Goal: Task Accomplishment & Management: Manage account settings

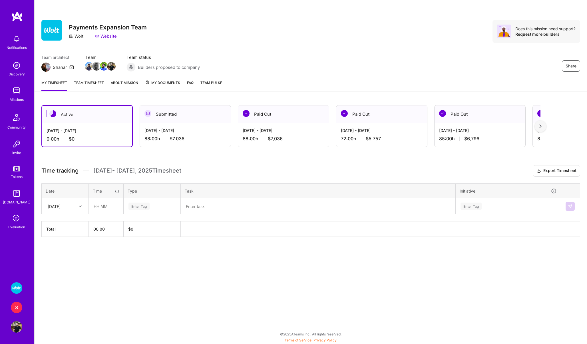
click at [19, 88] on img at bounding box center [16, 90] width 11 height 11
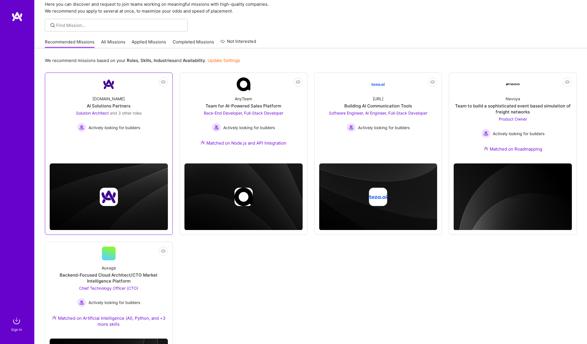
scroll to position [25, 0]
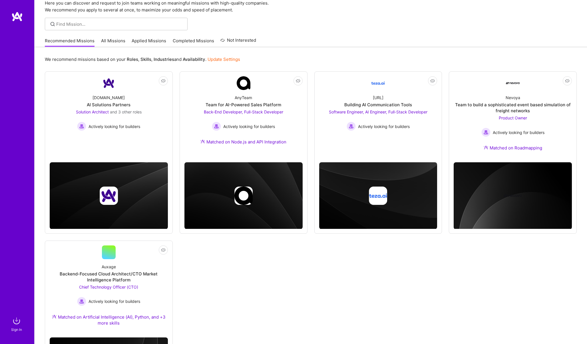
click at [13, 320] on img at bounding box center [16, 320] width 11 height 11
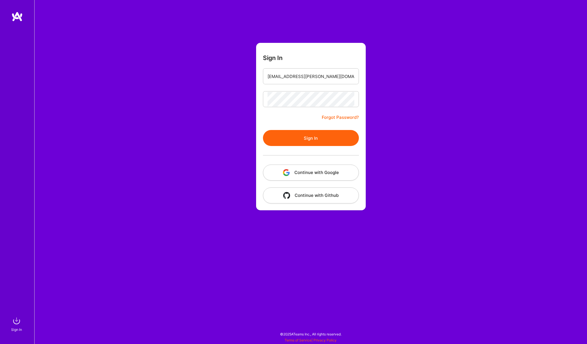
click at [285, 133] on button "Sign In" at bounding box center [311, 138] width 96 height 16
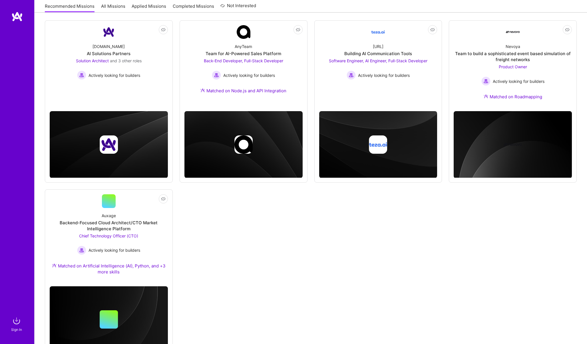
scroll to position [103, 0]
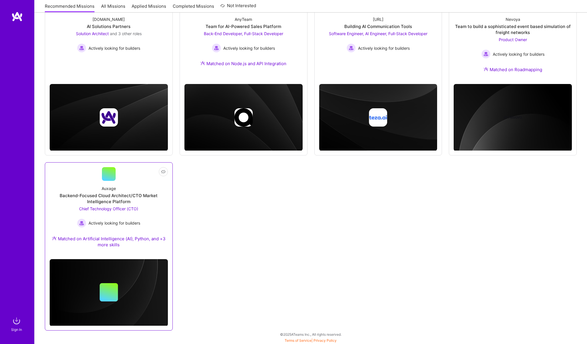
click at [68, 186] on div "Auxage Backend-Focused Cloud Architect/CTO Market Intelligence Platform Chief T…" at bounding box center [109, 218] width 118 height 74
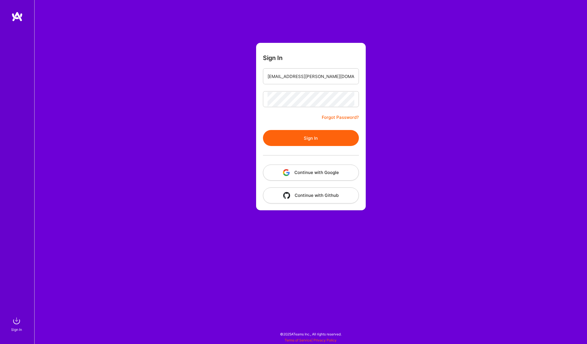
click at [287, 138] on button "Sign In" at bounding box center [311, 138] width 96 height 16
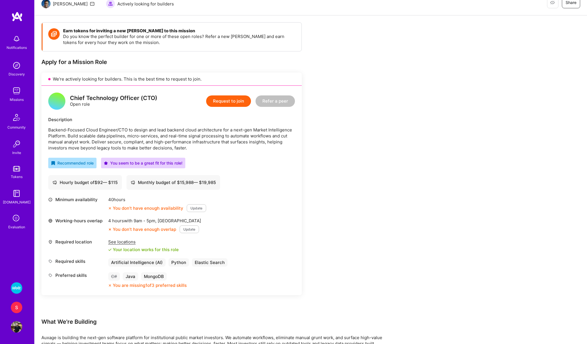
scroll to position [61, 0]
